Goal: Use online tool/utility: Utilize a website feature to perform a specific function

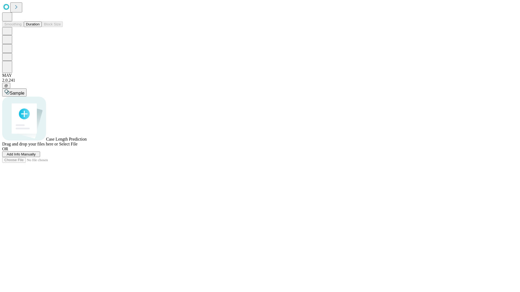
click at [40, 27] on button "Duration" at bounding box center [33, 24] width 18 height 6
click at [36, 156] on span "Add Info Manually" at bounding box center [21, 154] width 29 height 4
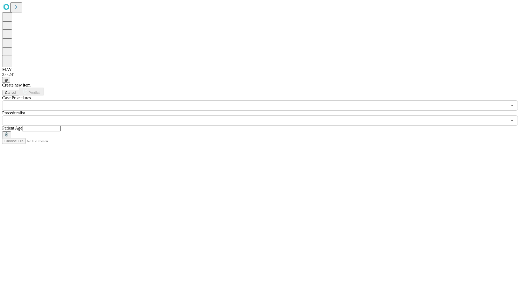
click at [61, 126] on input "text" at bounding box center [41, 128] width 38 height 5
type input "**"
click at [264, 116] on input "text" at bounding box center [254, 121] width 505 height 10
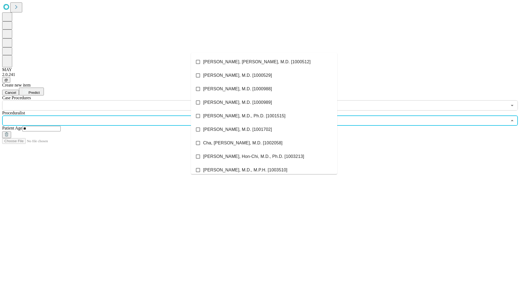
click at [264, 62] on li "[PERSON_NAME], [PERSON_NAME], M.D. [1000512]" at bounding box center [264, 62] width 146 height 14
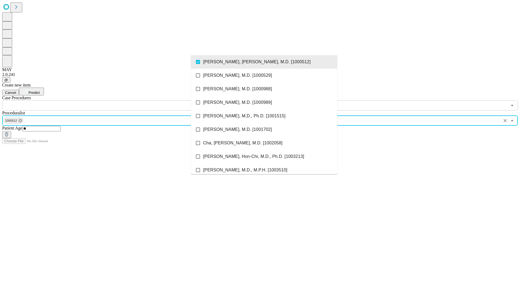
click at [114, 100] on input "text" at bounding box center [254, 105] width 505 height 10
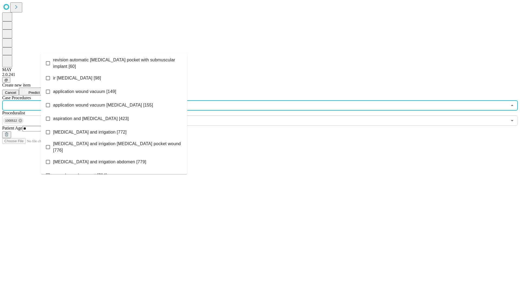
click at [114, 62] on span "revision automatic [MEDICAL_DATA] pocket with submuscular implant [60]" at bounding box center [118, 63] width 130 height 13
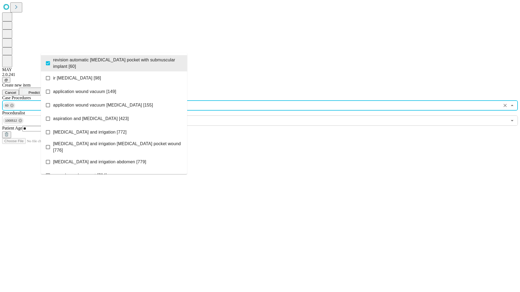
click at [40, 91] on span "Predict" at bounding box center [33, 93] width 11 height 4
